Goal: Task Accomplishment & Management: Use online tool/utility

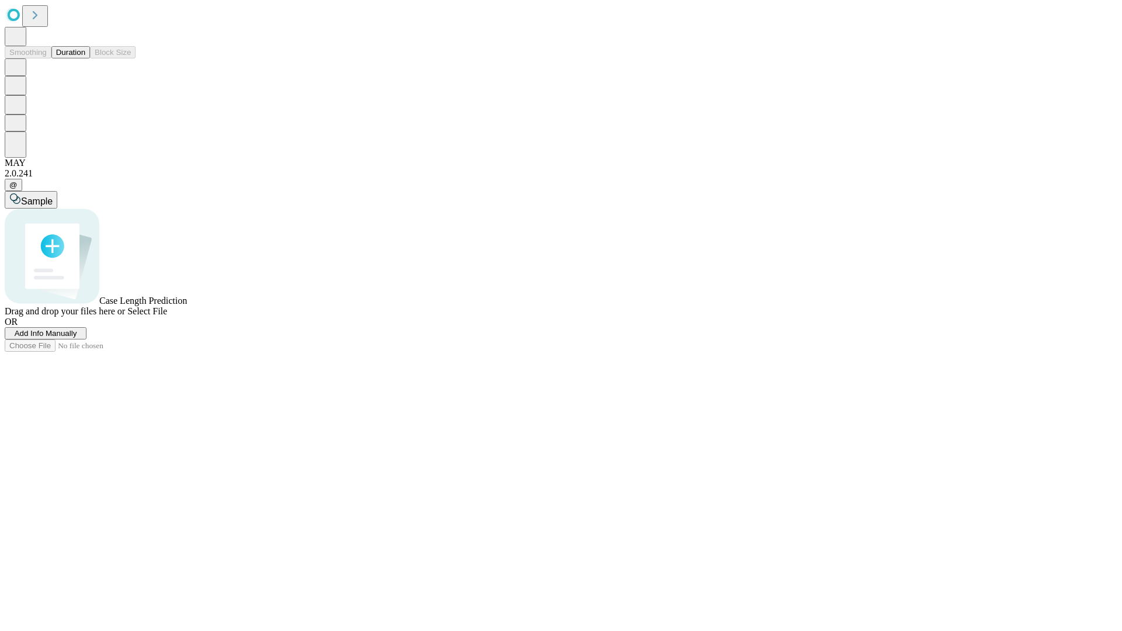
click at [85, 58] on button "Duration" at bounding box center [70, 52] width 39 height 12
click at [77, 338] on span "Add Info Manually" at bounding box center [46, 333] width 63 height 9
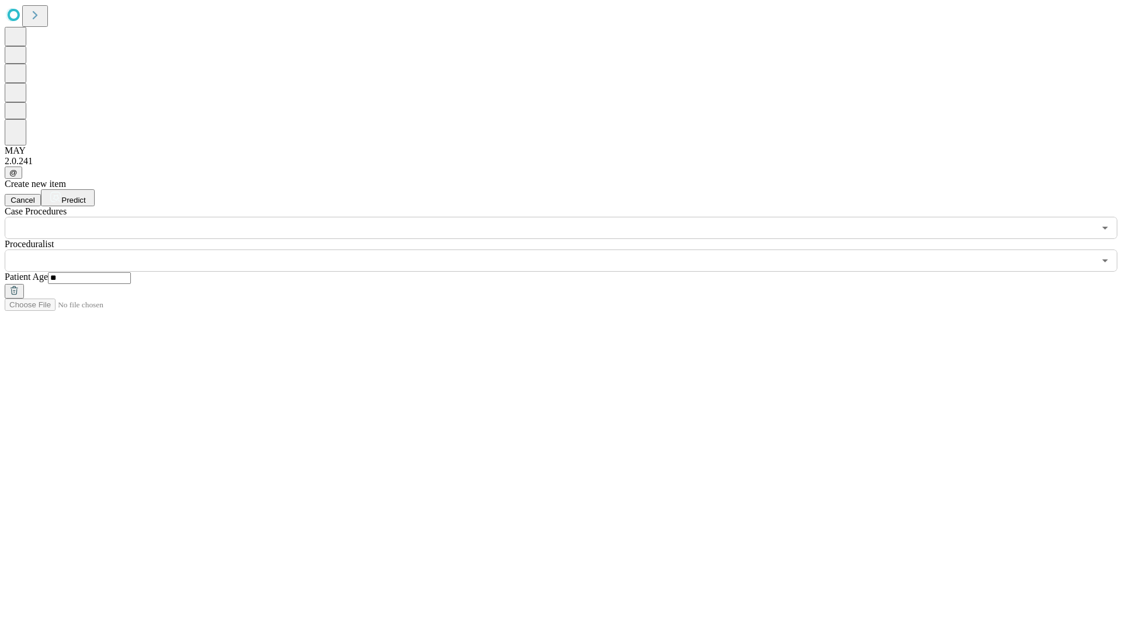
type input "**"
click at [569, 250] on input "text" at bounding box center [550, 261] width 1090 height 22
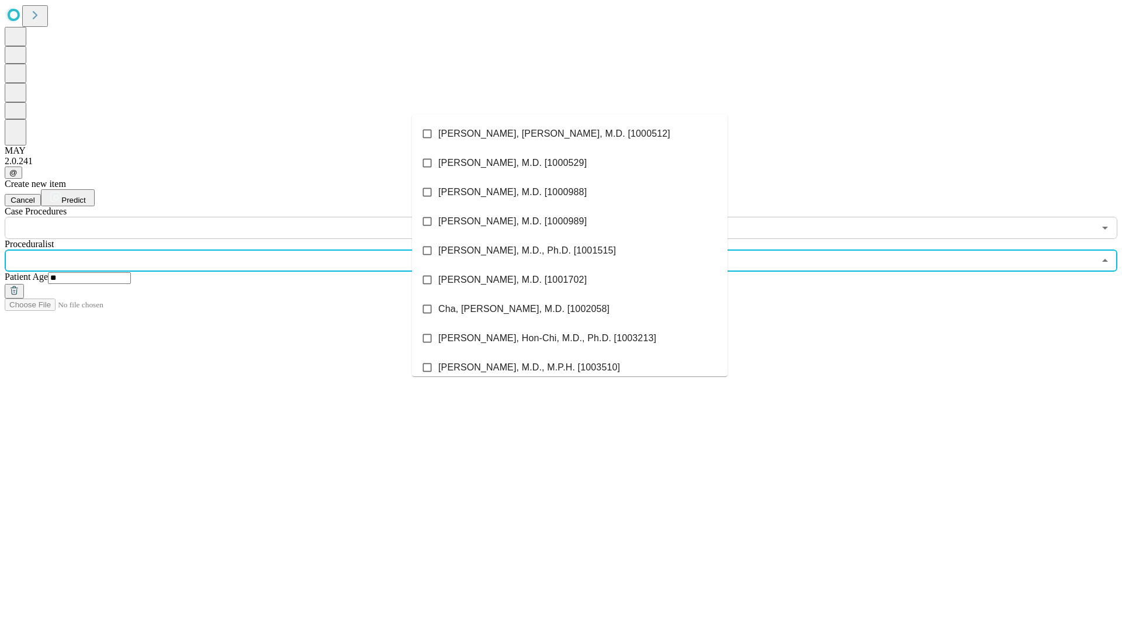
click at [570, 134] on li "[PERSON_NAME], [PERSON_NAME], M.D. [1000512]" at bounding box center [570, 133] width 316 height 29
click at [246, 217] on input "text" at bounding box center [550, 228] width 1090 height 22
